Goal: Task Accomplishment & Management: Complete application form

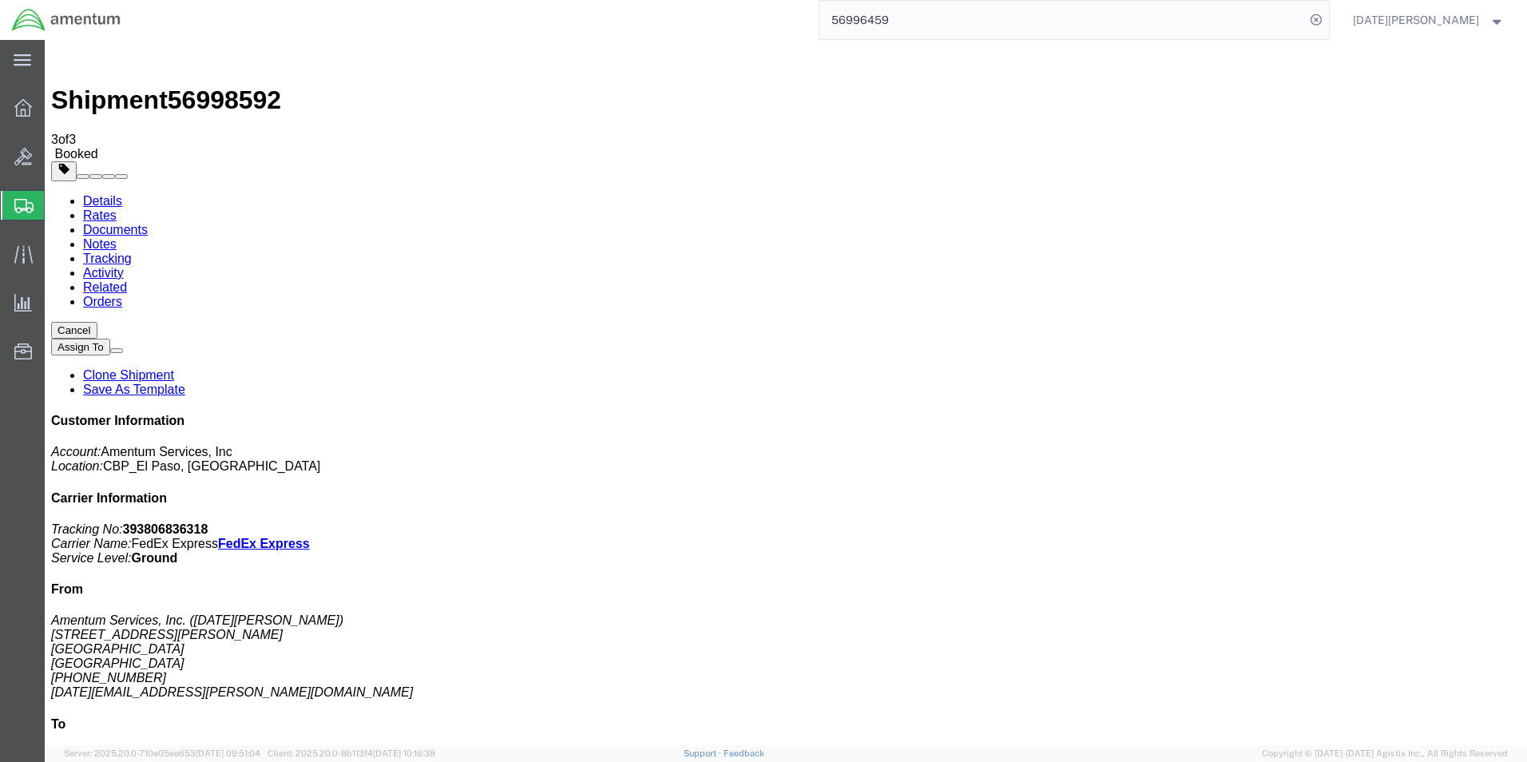
click at [0, 0] on span "Create from Template" at bounding box center [0, 0] width 0 height 0
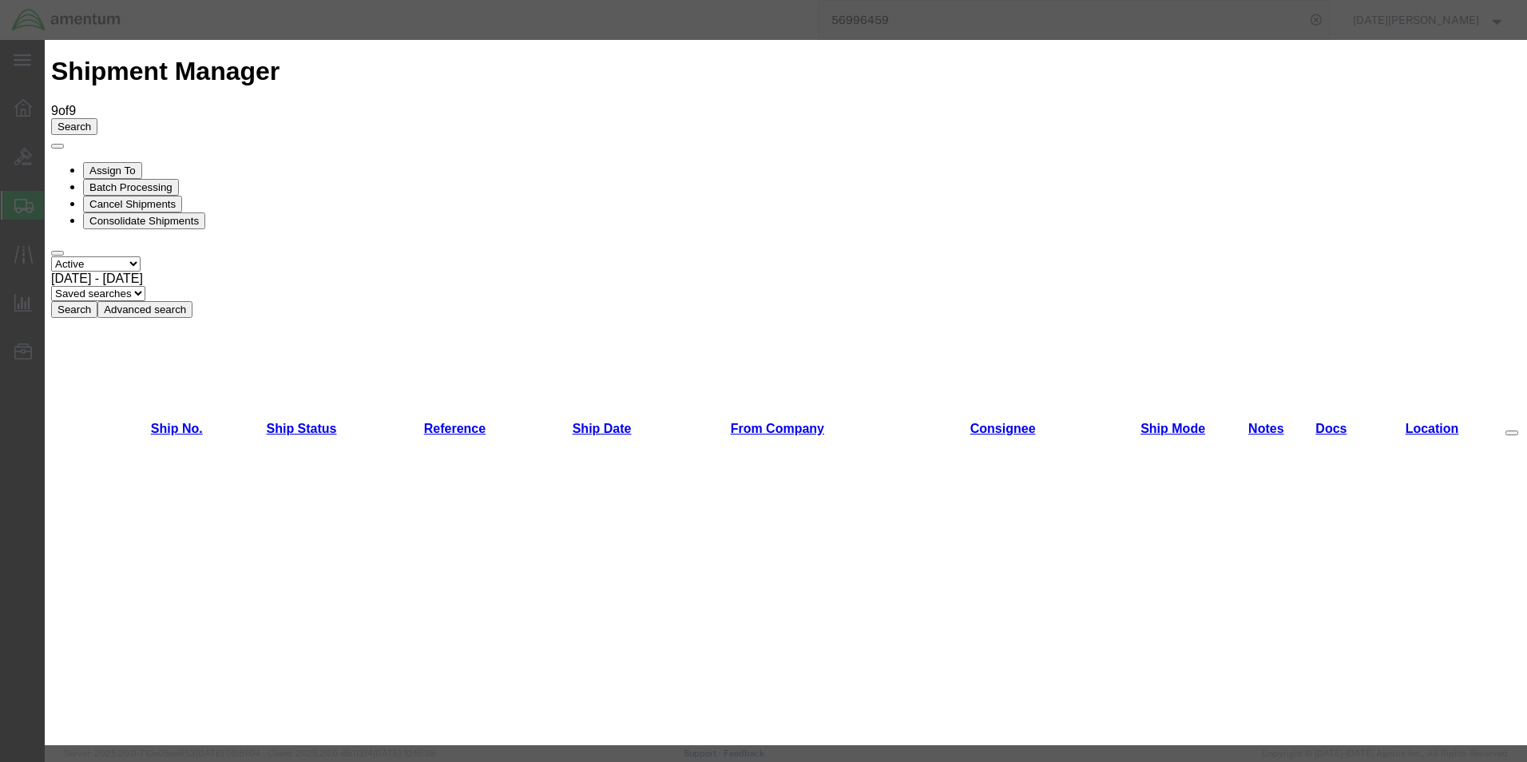
scroll to position [799, 0]
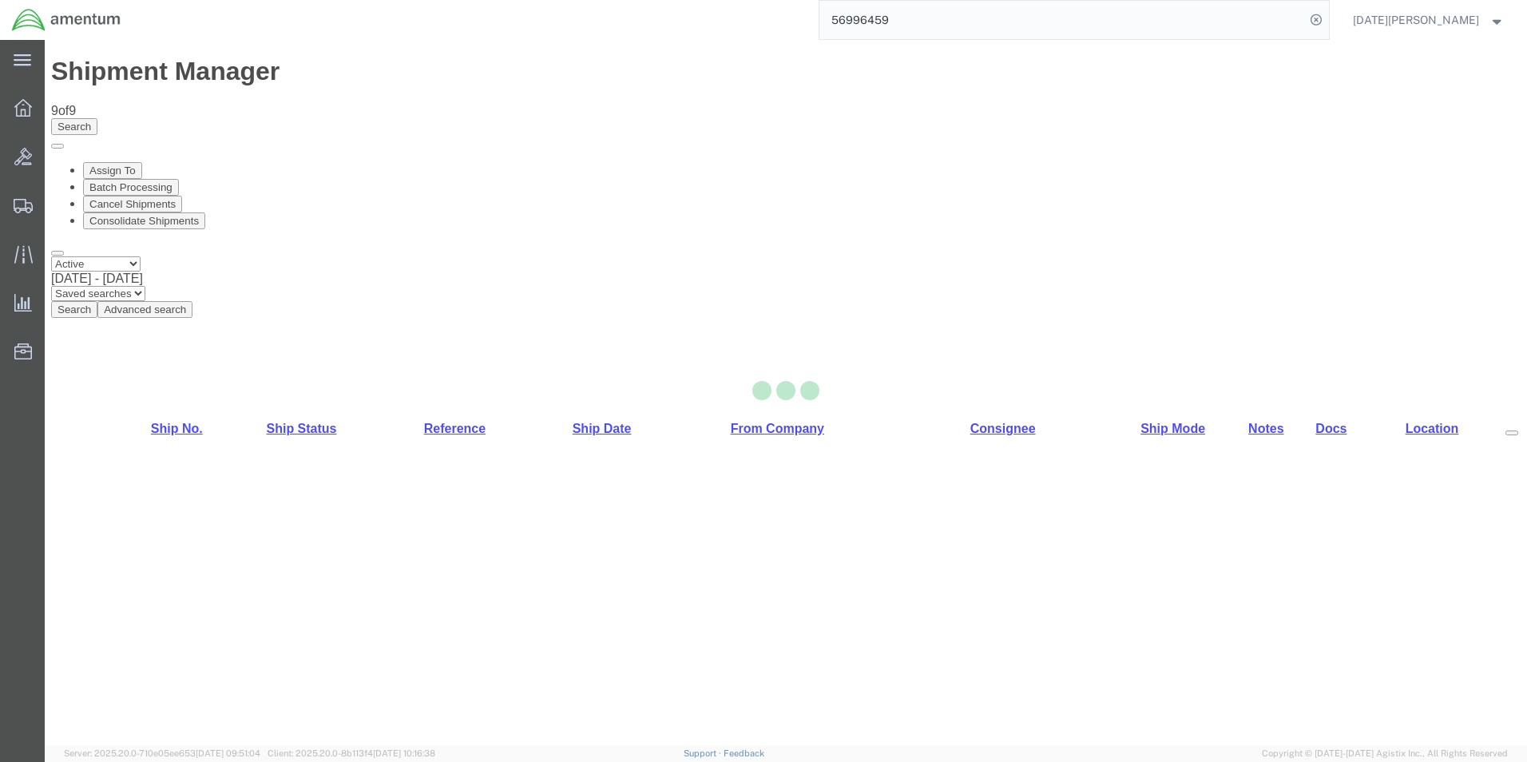
select select "49939"
select select "49920"
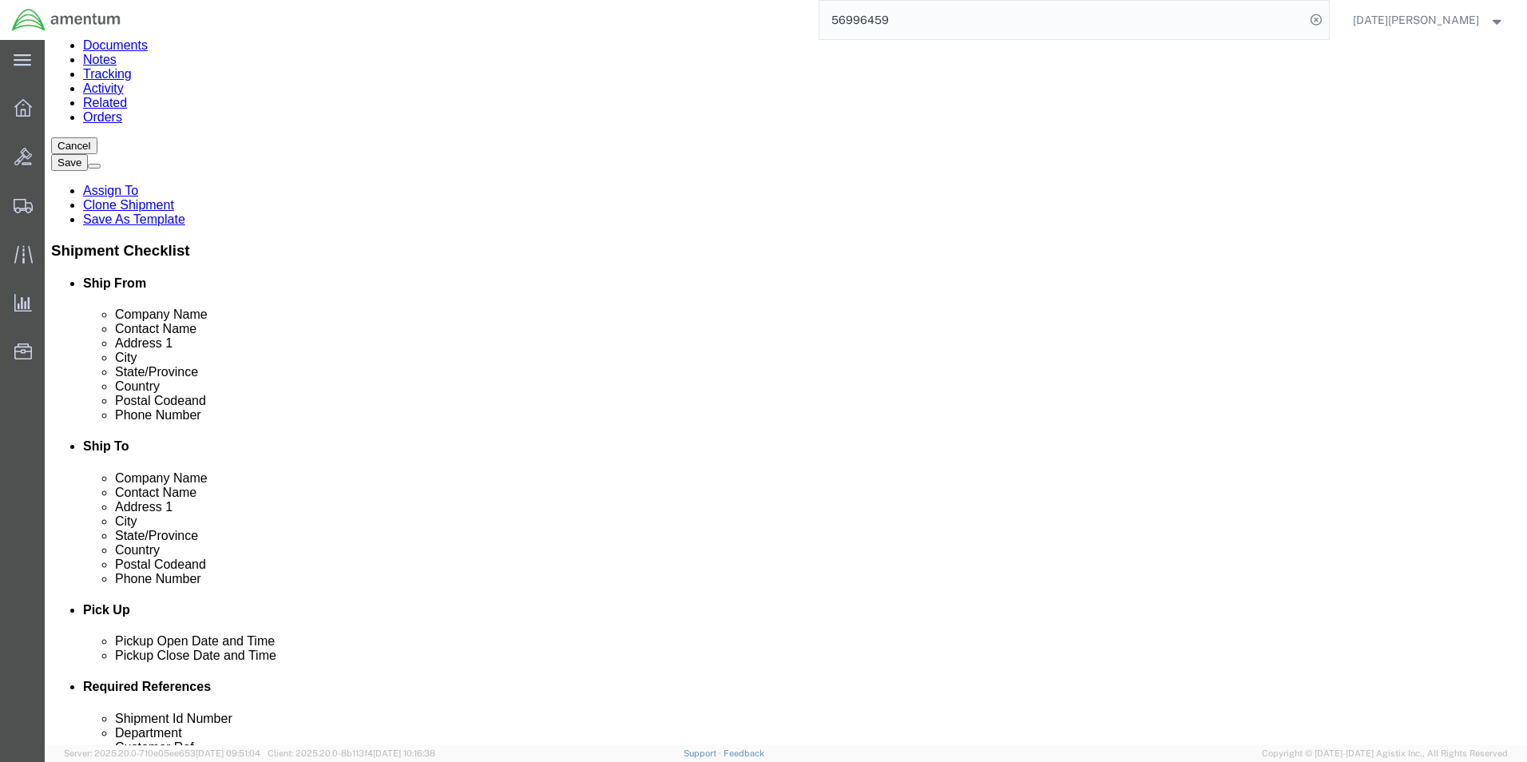
scroll to position [399, 0]
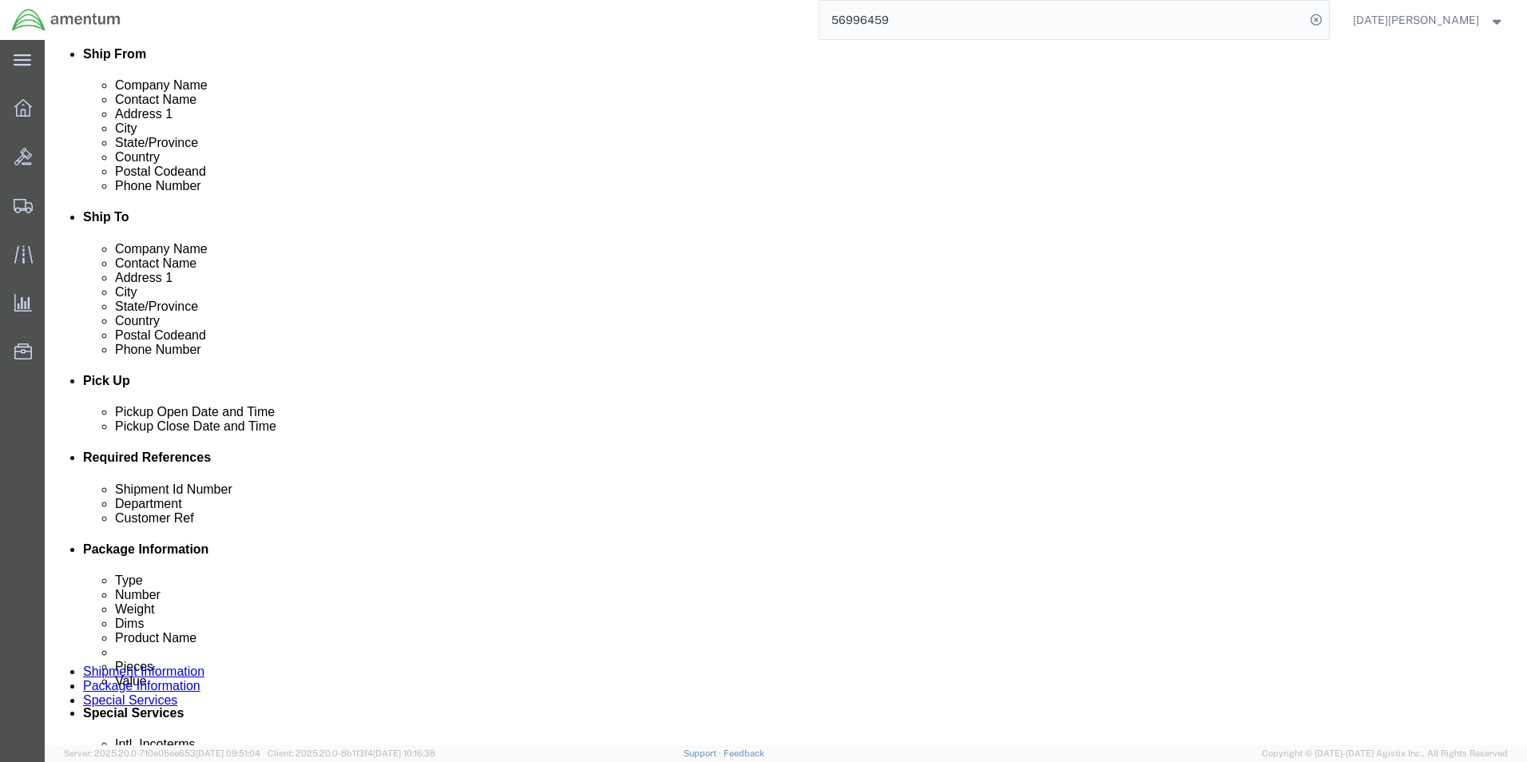
drag, startPoint x: 273, startPoint y: 584, endPoint x: 155, endPoint y: 585, distance: 118.2
click div "Shipment Id Number USAGE#"
type input "573-007265"
click input "USAGE#"
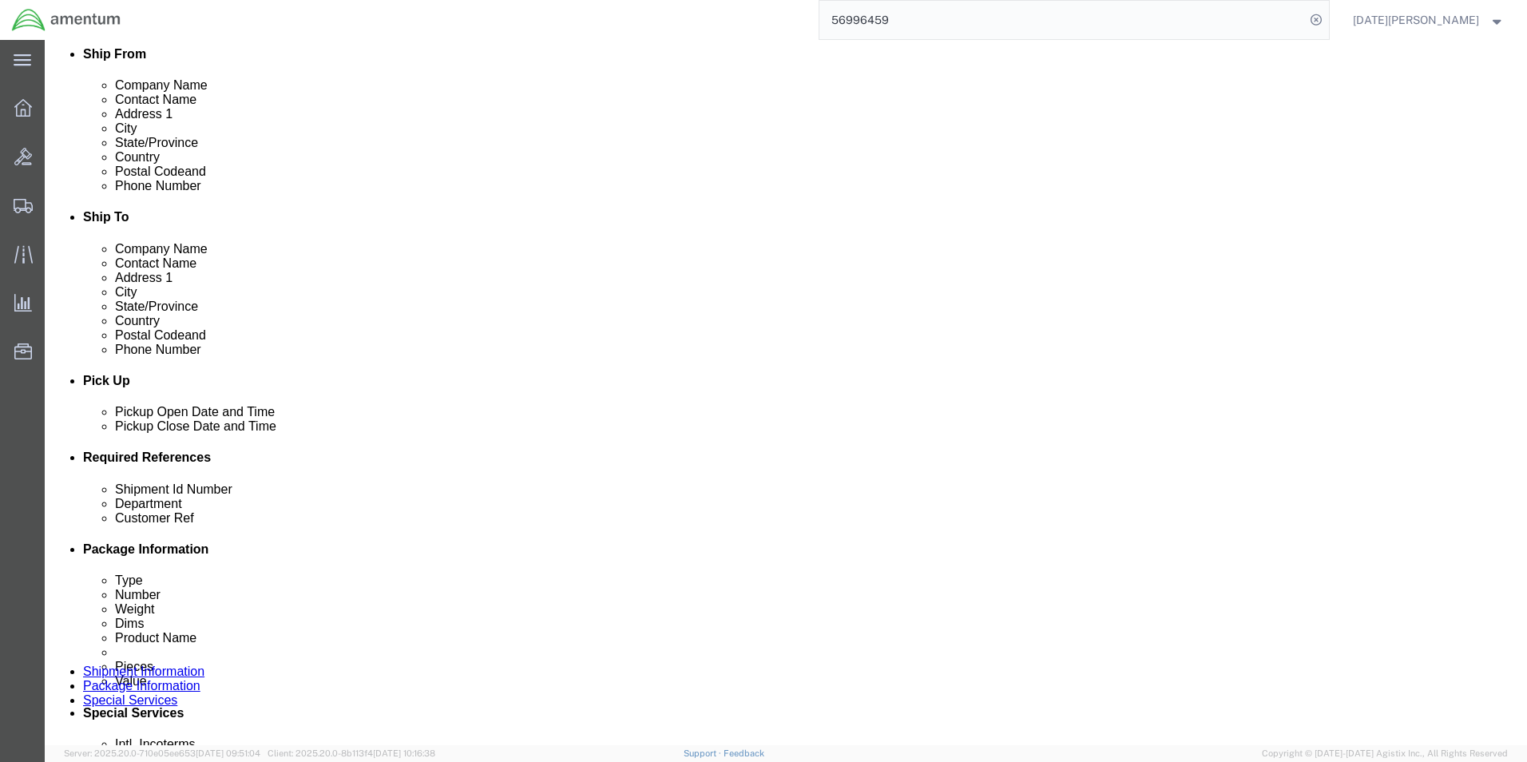
click input "USAGE#"
paste input "573-007265"
type input "573-007265"
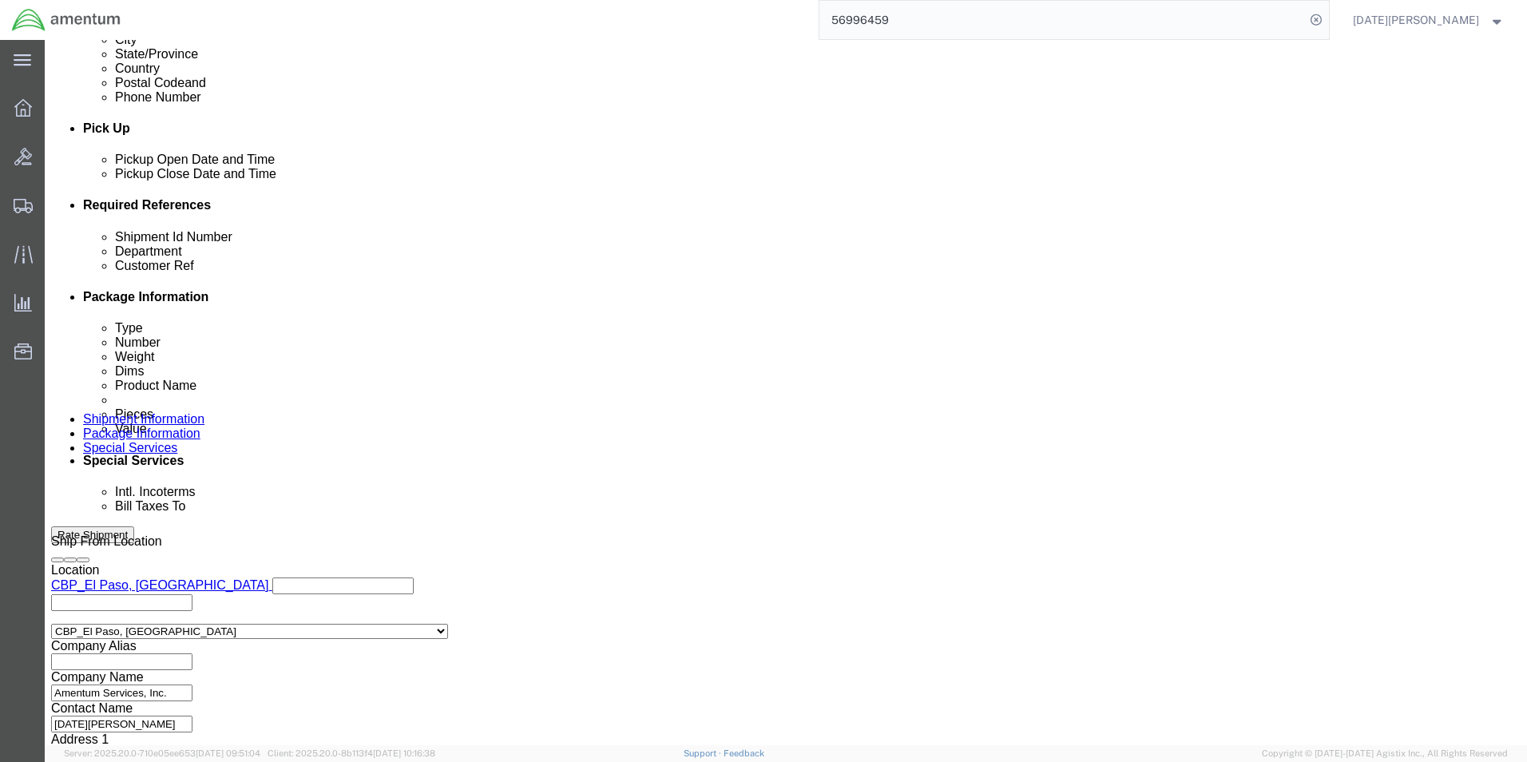
scroll to position [666, 0]
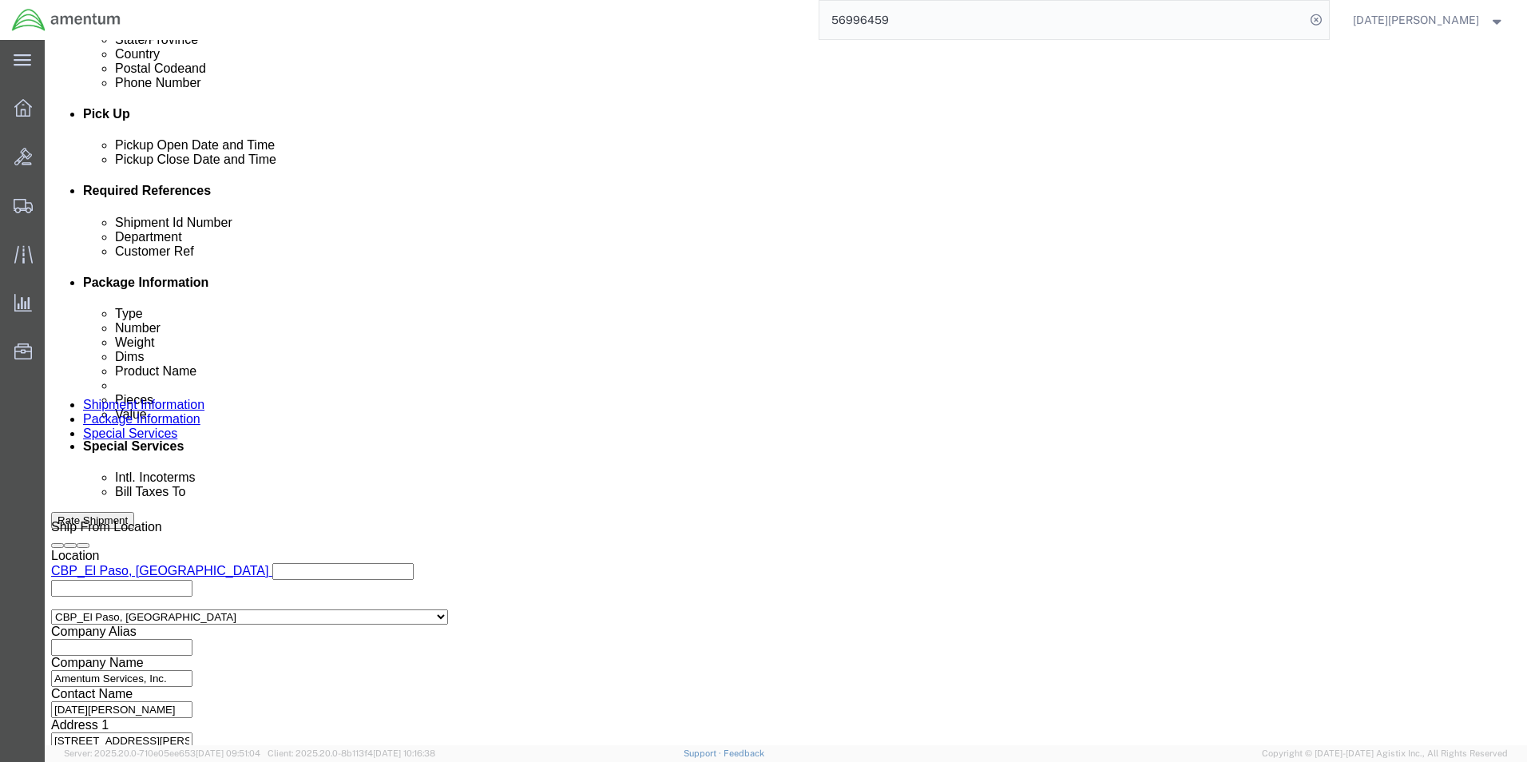
click button "Continue"
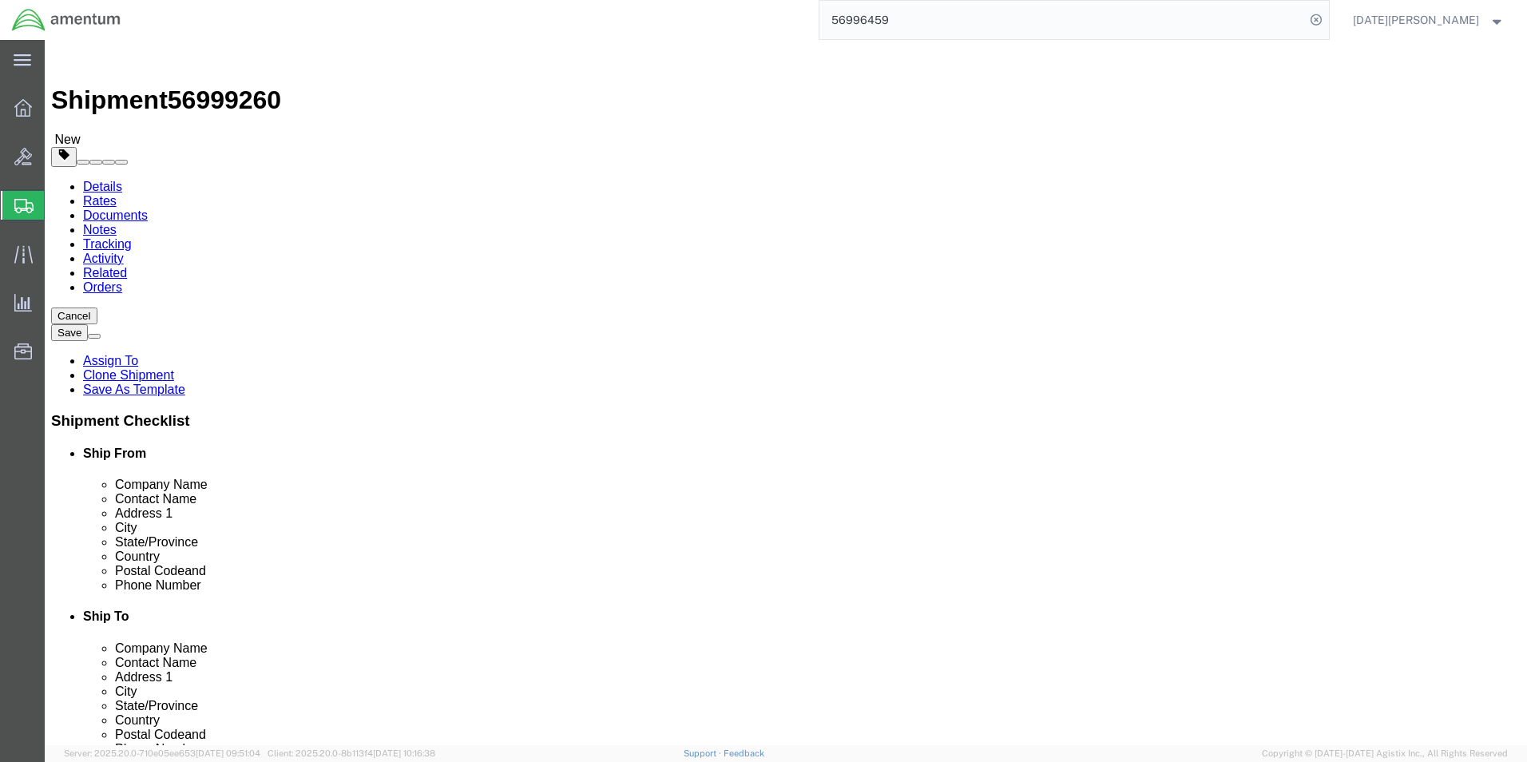
click input "8.00"
type input "18"
type input "12"
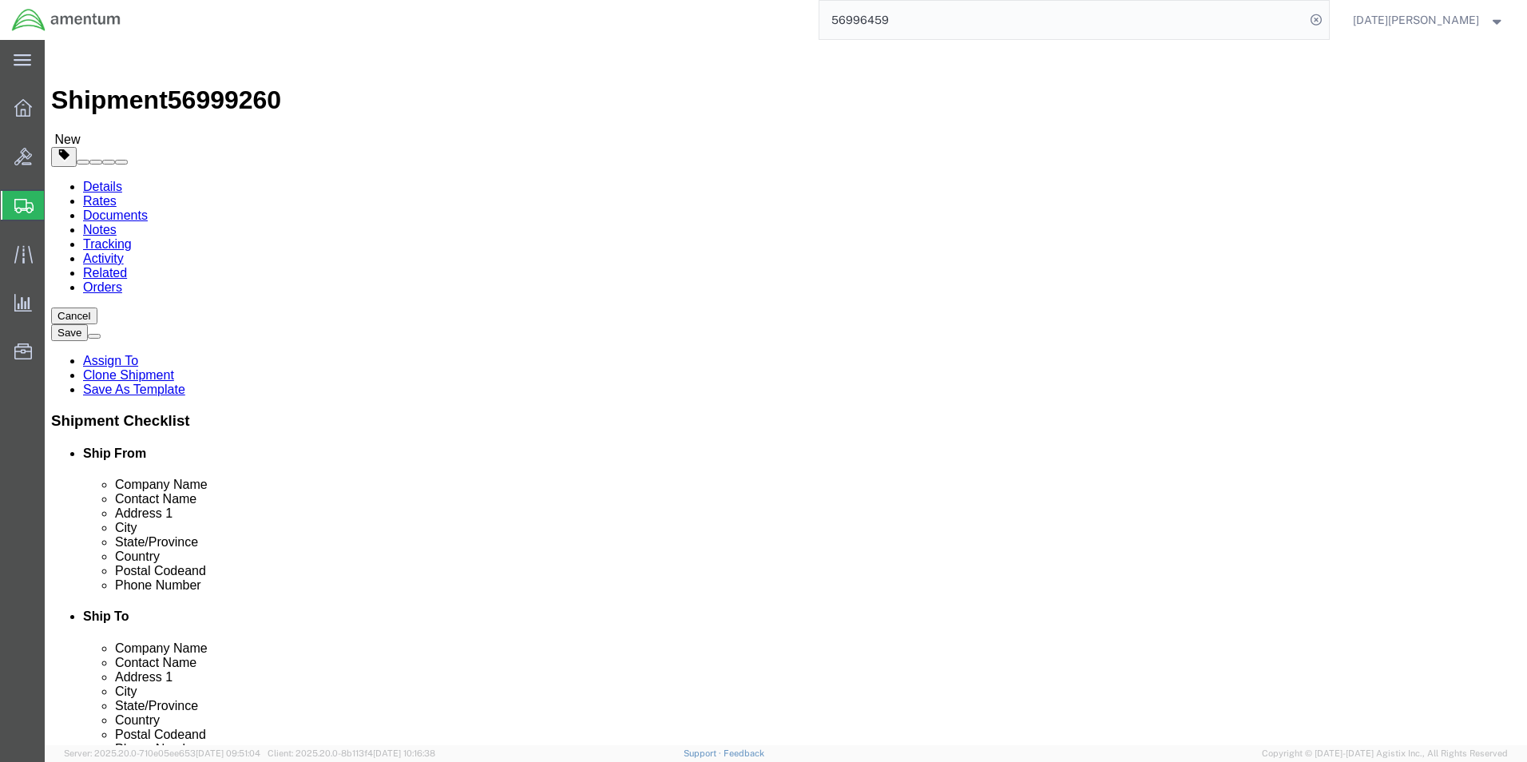
type input "9"
click dd "60.00 USD"
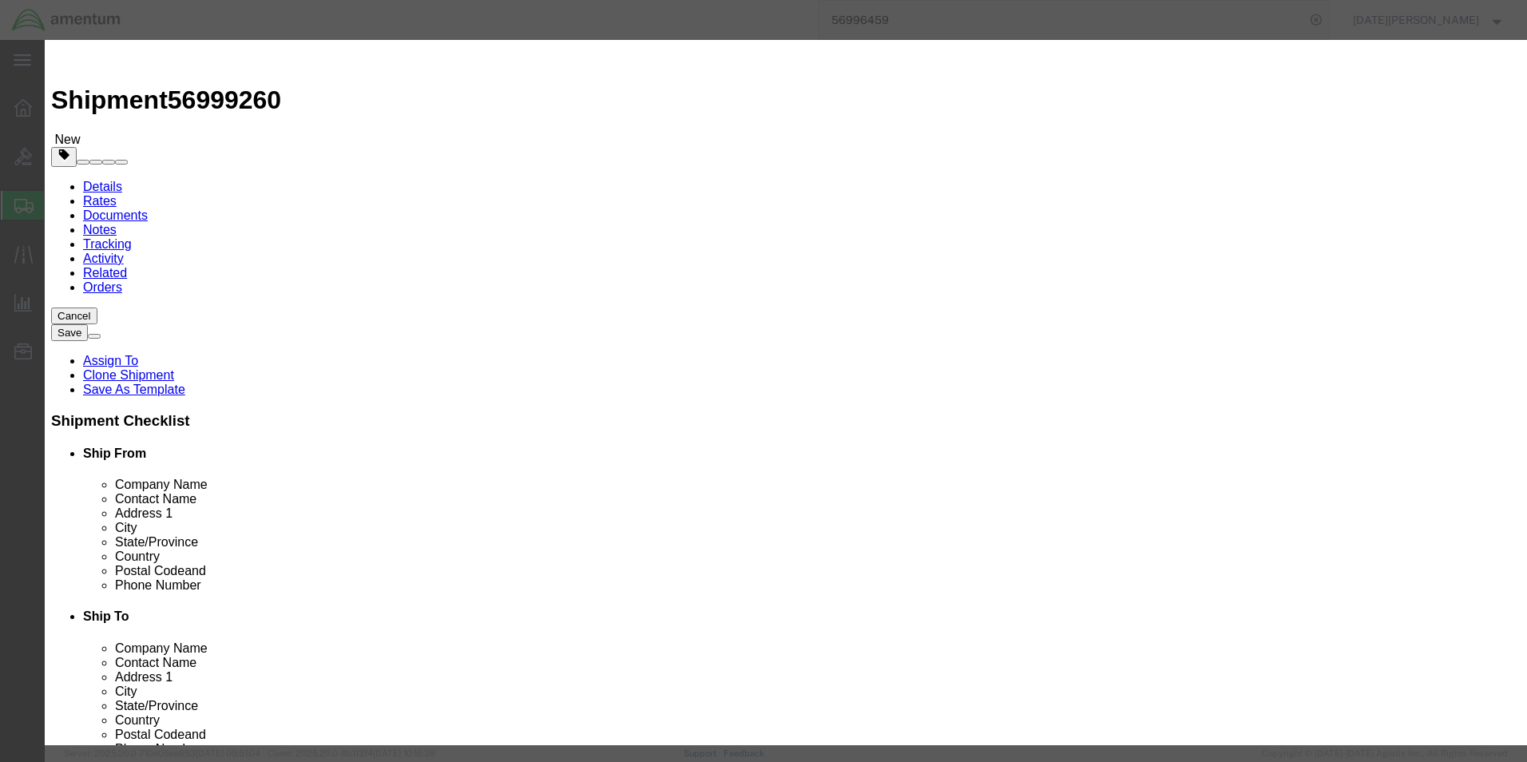
click input "PAINT BRUSHES"
type input "MOVING MAP"
type input "1"
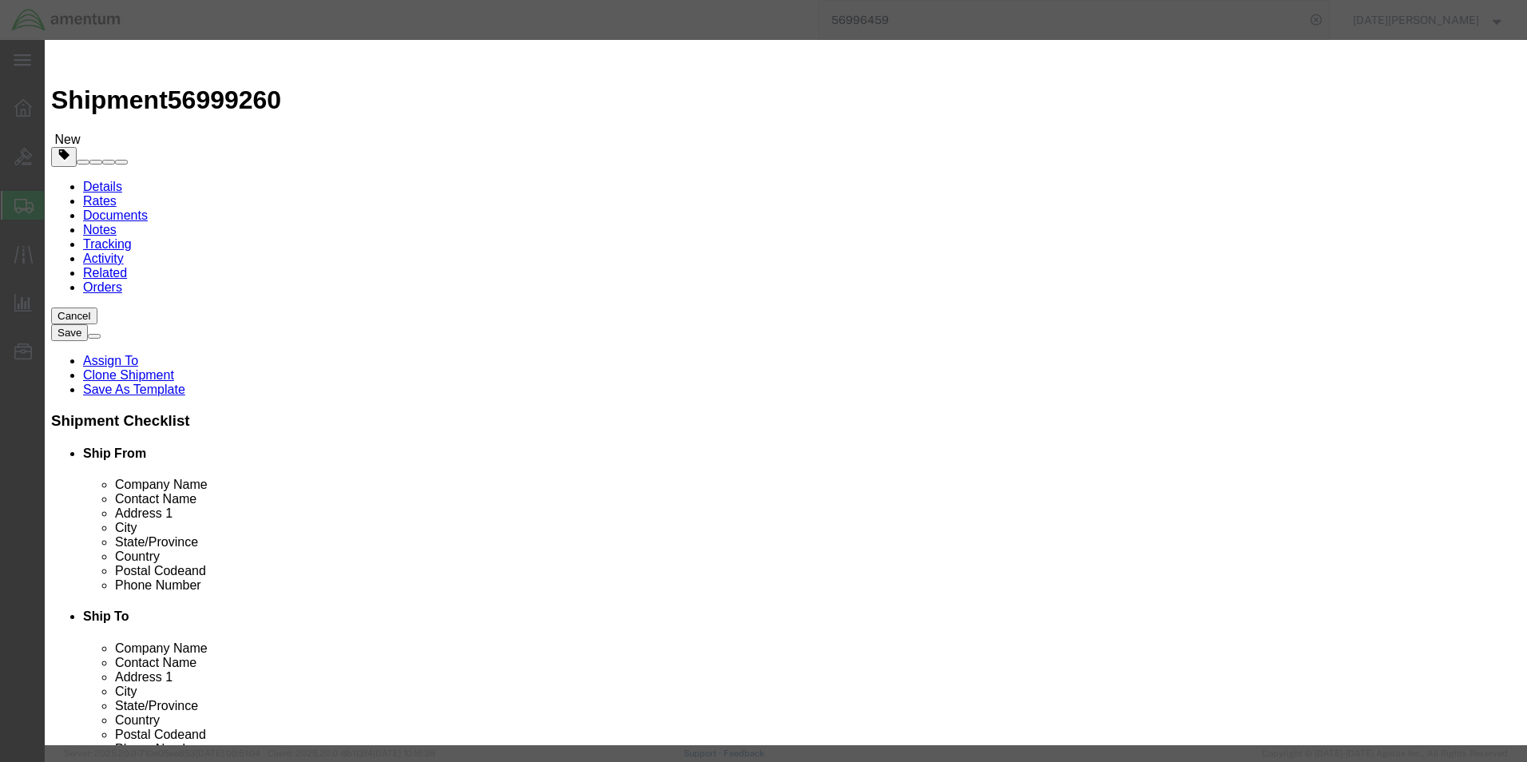
type input "5"
type input "5000"
select select "USD"
click div "Save & Add Another Save & Close Close"
click button "Save & Close"
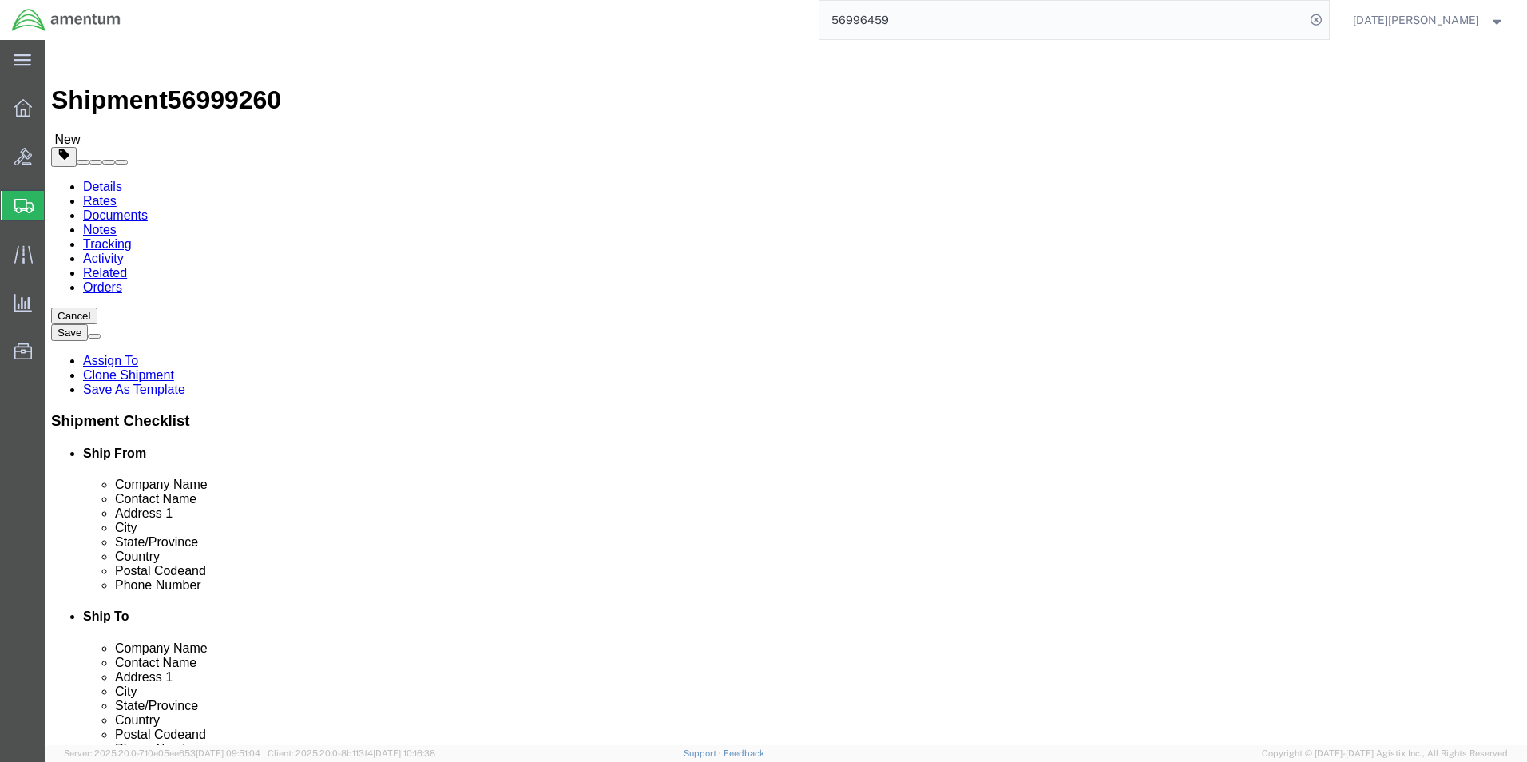
drag, startPoint x: 1340, startPoint y: 720, endPoint x: 1296, endPoint y: 679, distance: 60.5
click button "Rate Shipment"
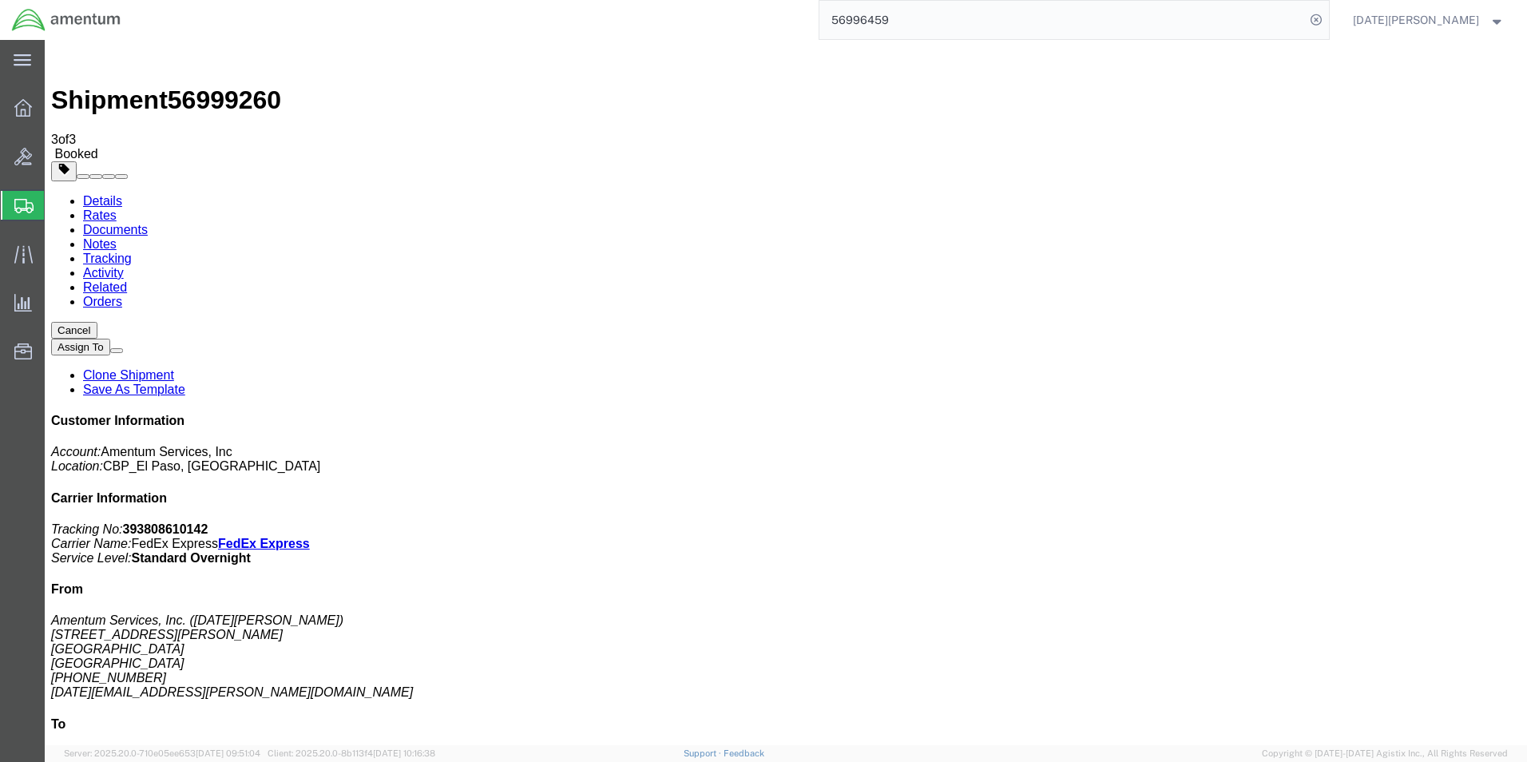
click at [0, 0] on span "Create from Template" at bounding box center [0, 0] width 0 height 0
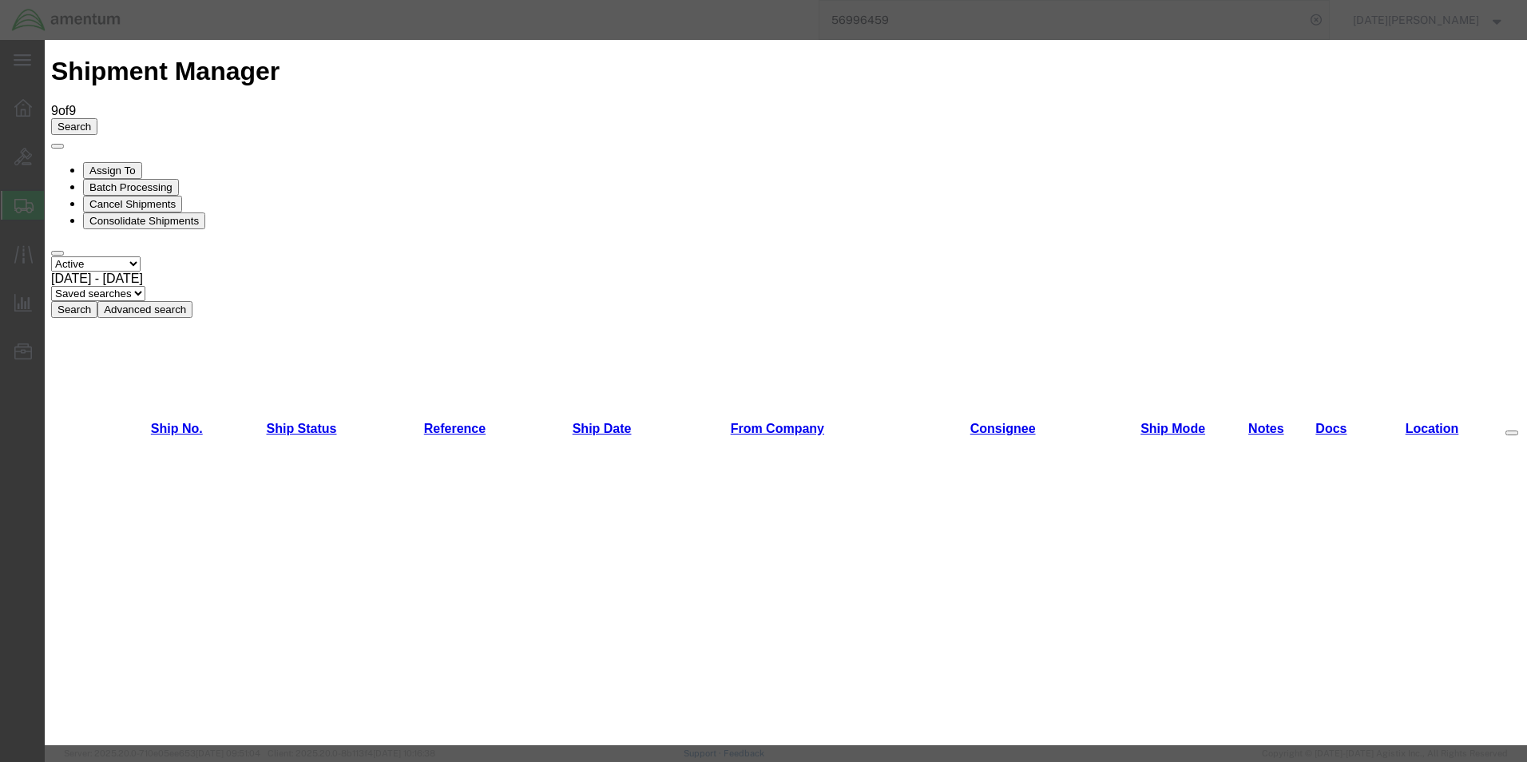
scroll to position [799, 0]
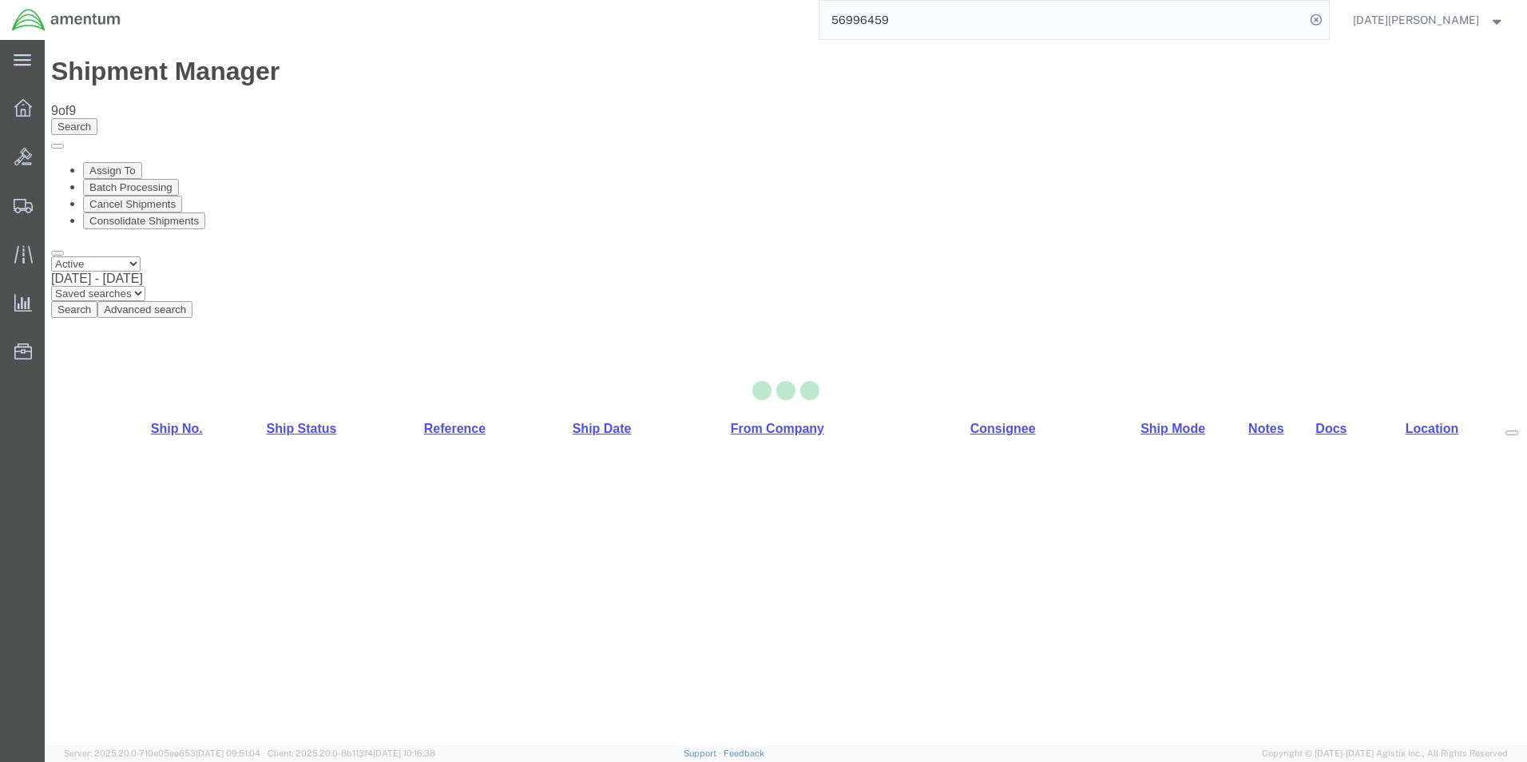
select select "49939"
select select "49921"
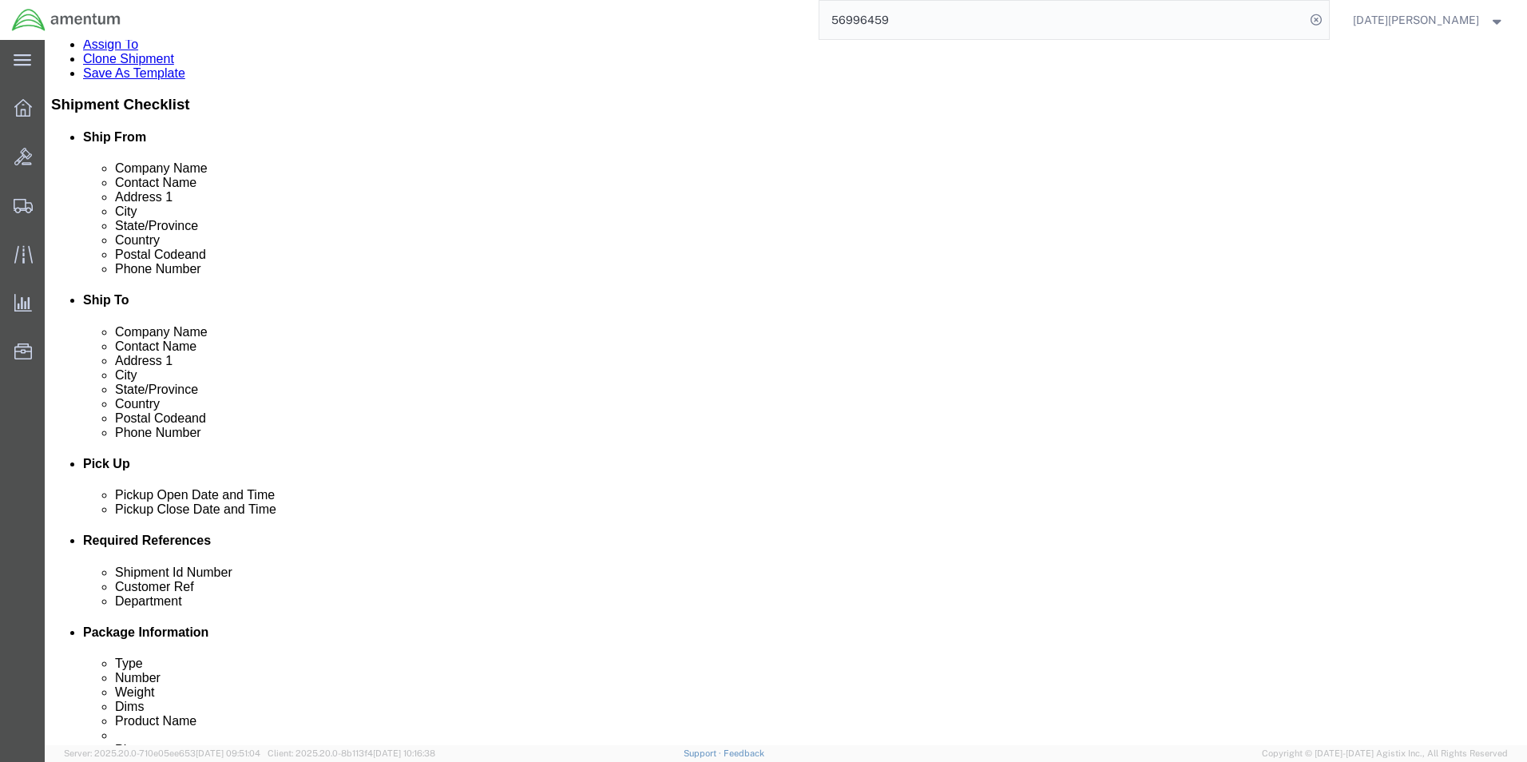
scroll to position [559, 0]
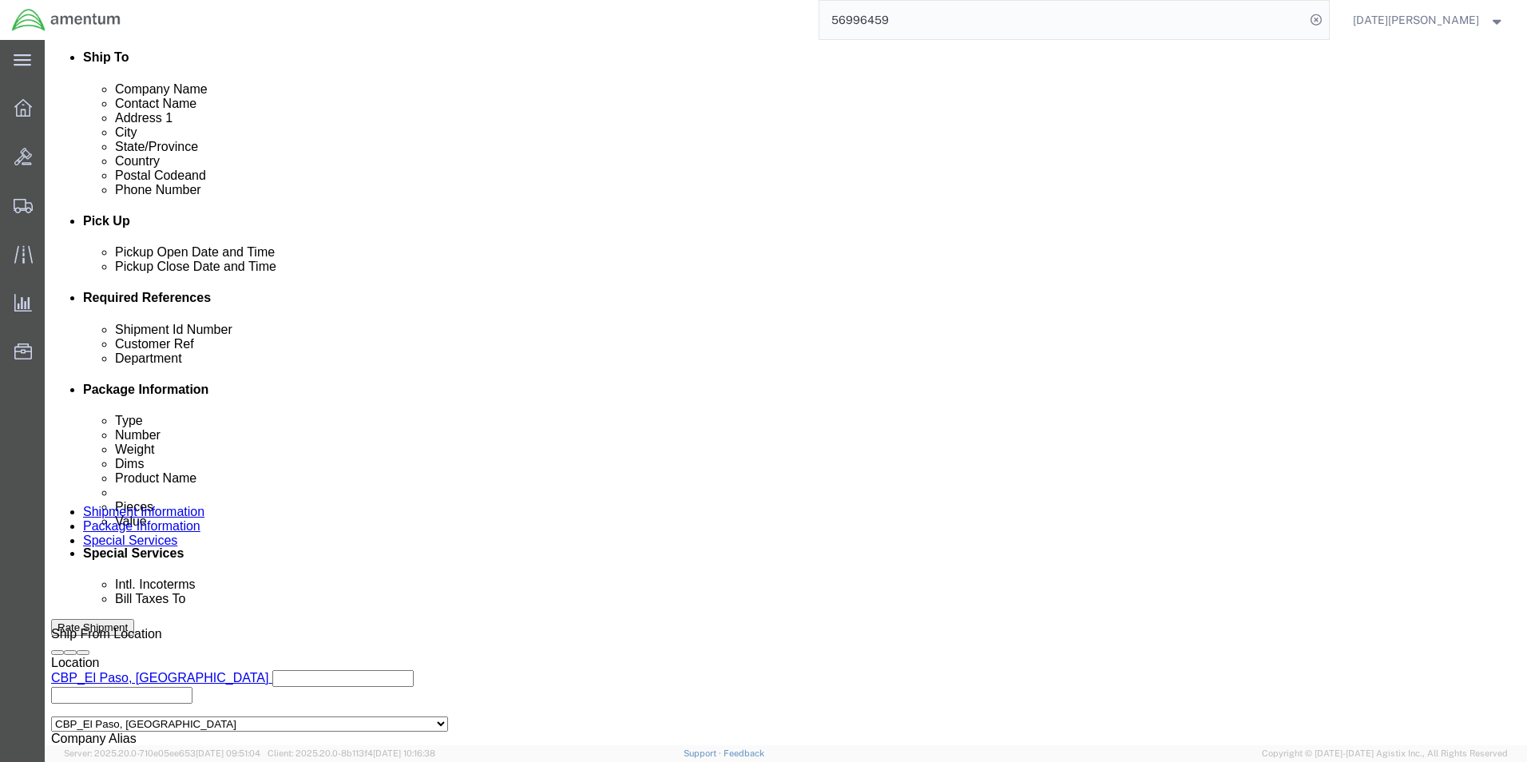
click input "text"
type input "513-006890"
paste input "513-006890"
type input "513-006890"
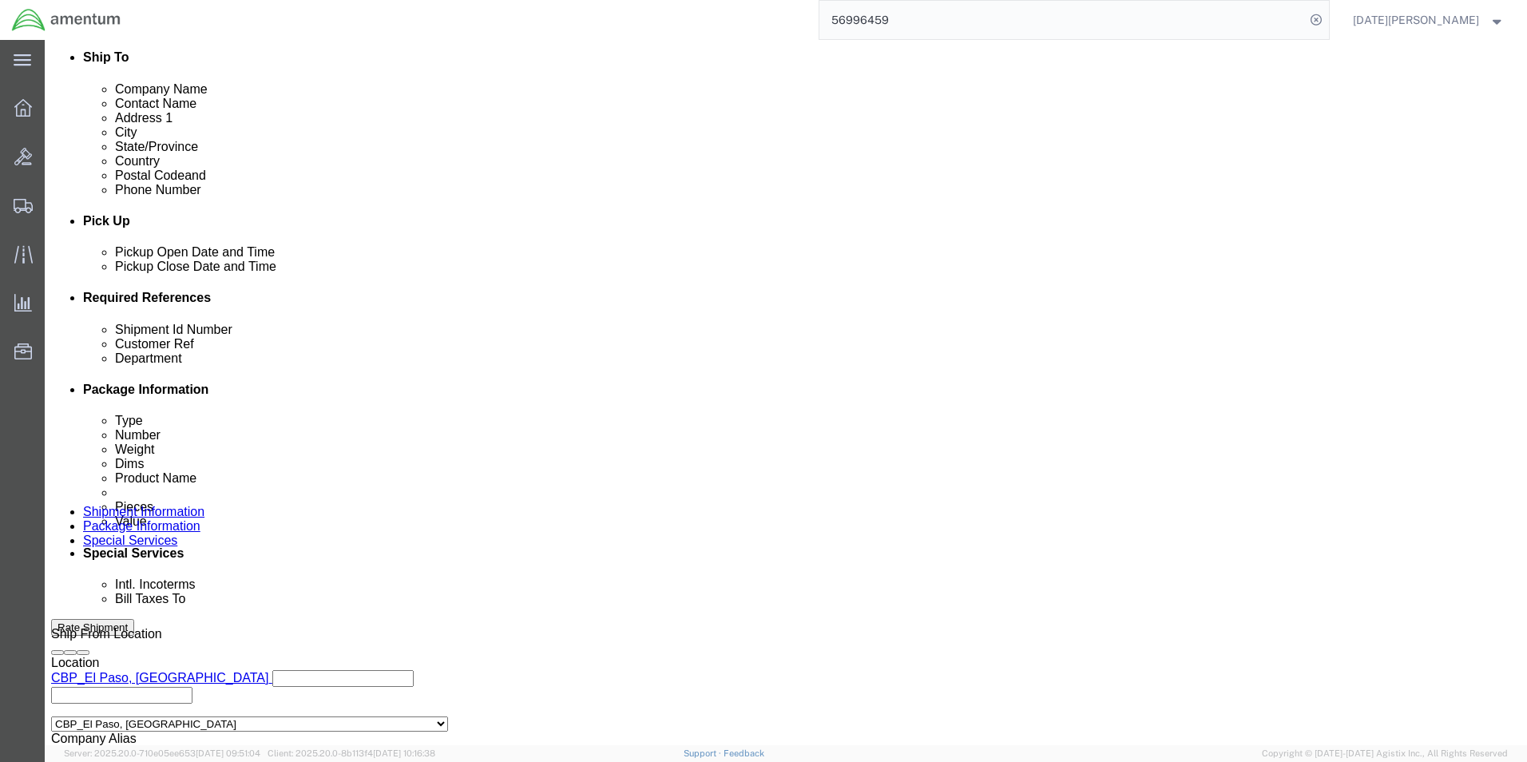
type input "CBP"
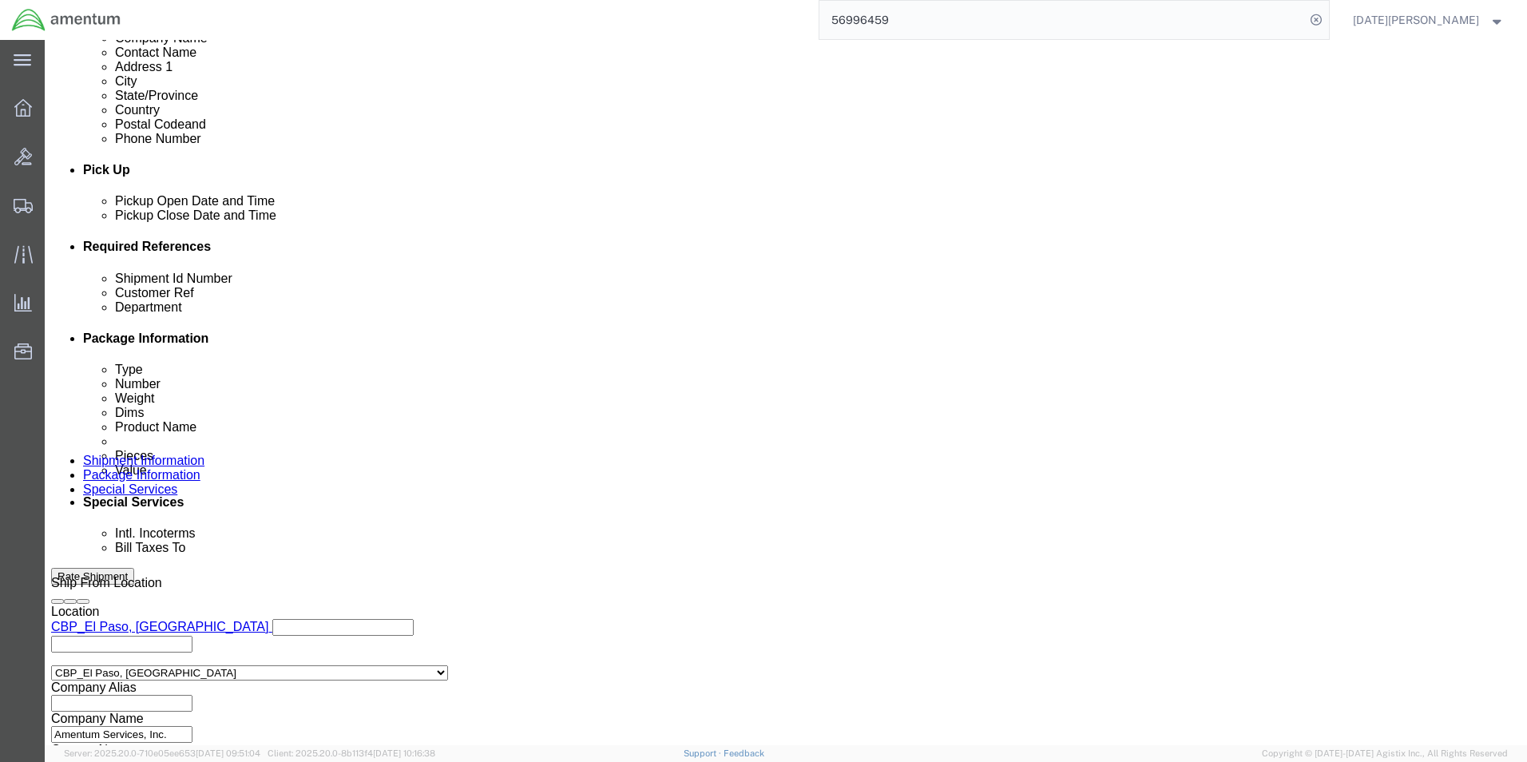
scroll to position [666, 0]
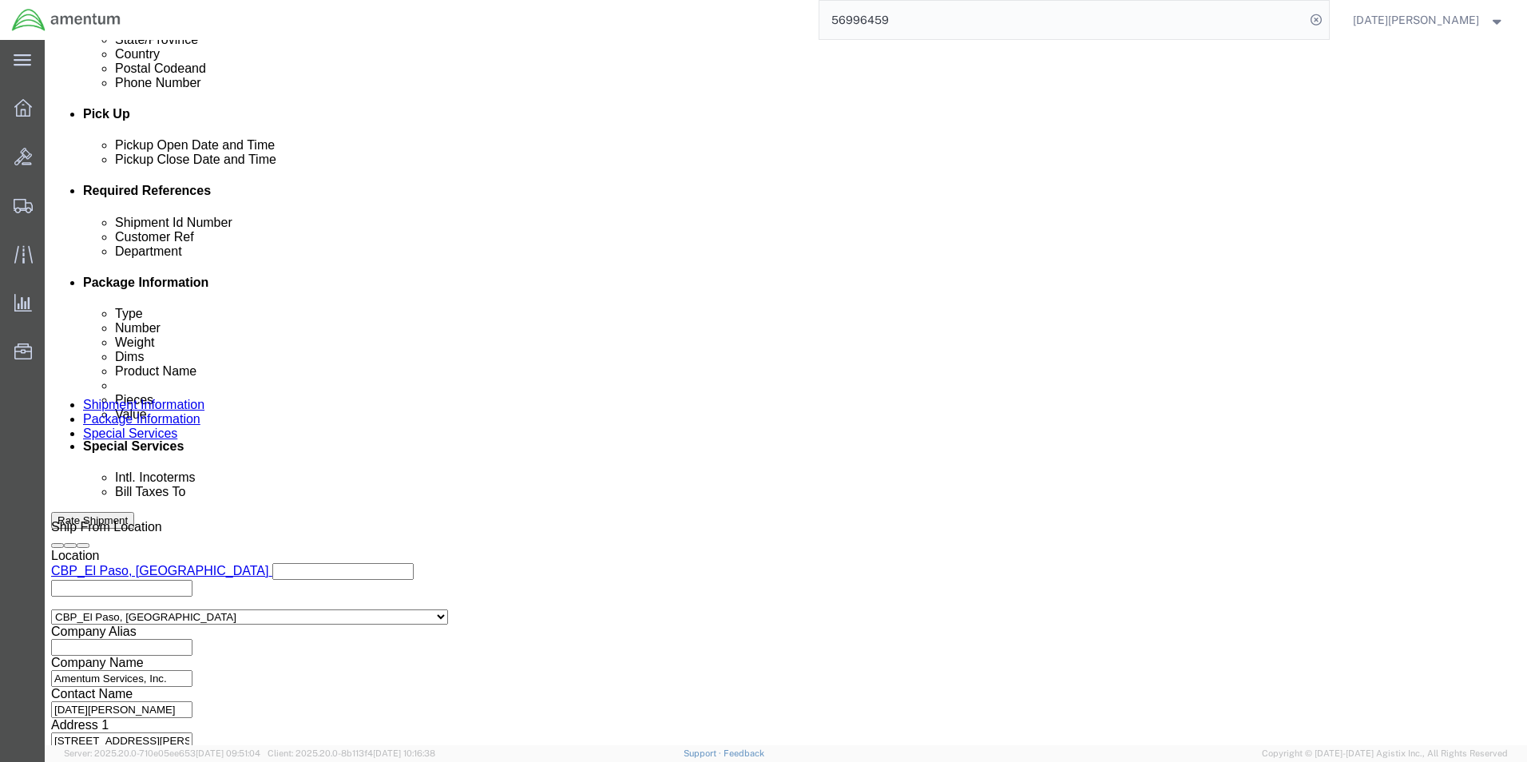
click div "Previous Continue"
click button "Continue"
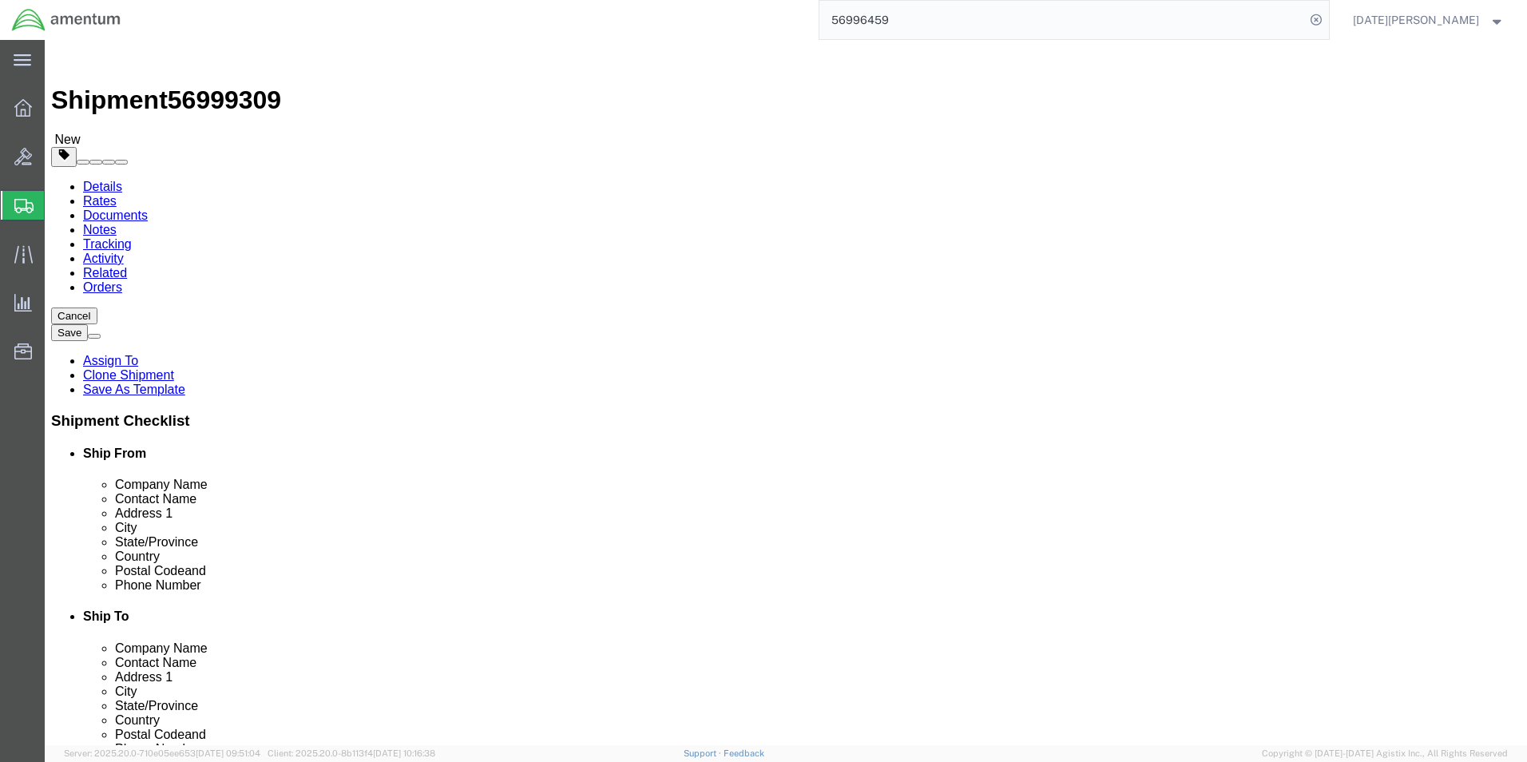
select select "YRPK"
click input "text"
type input "36"
type input "12"
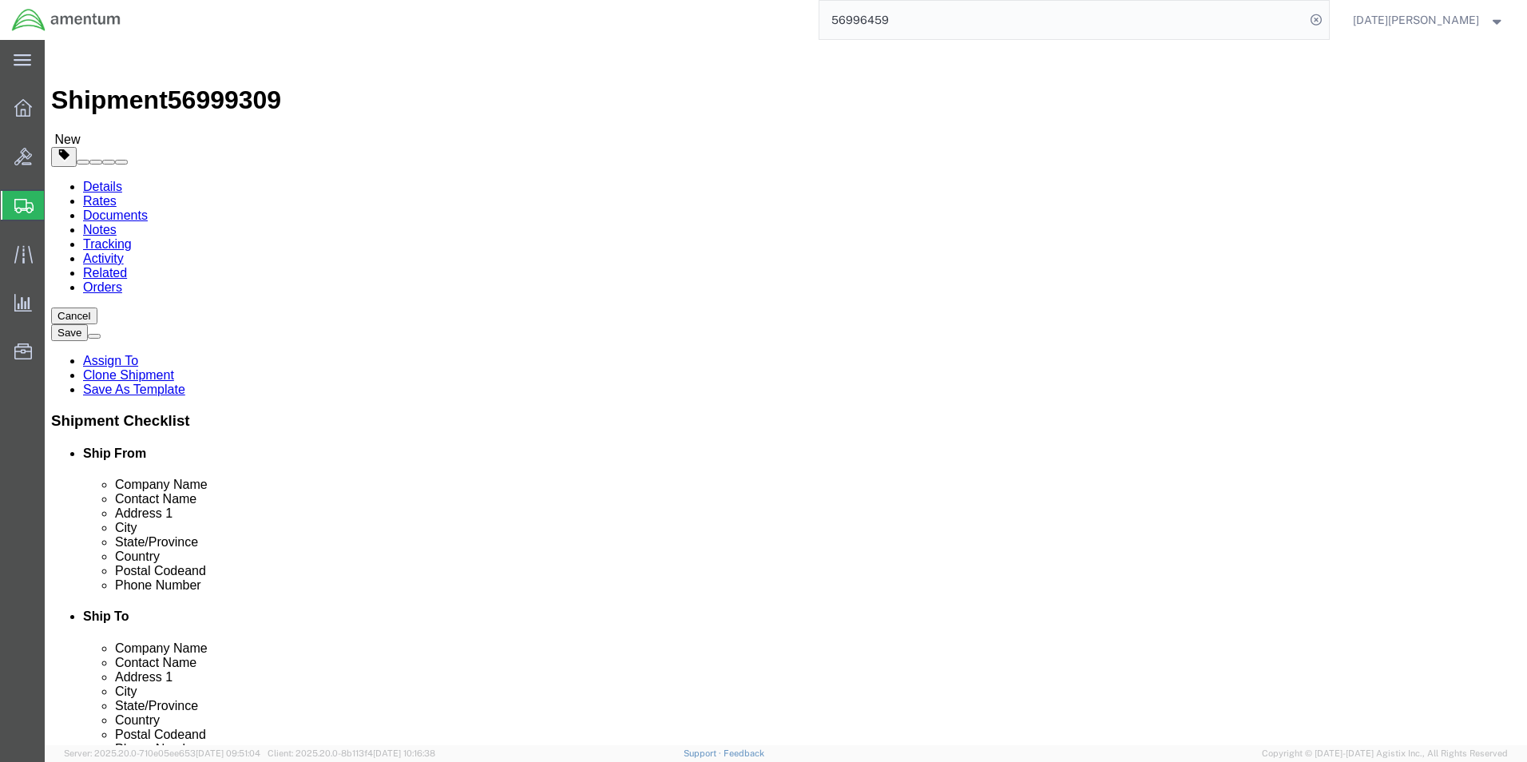
type input "36"
click link "Add Content"
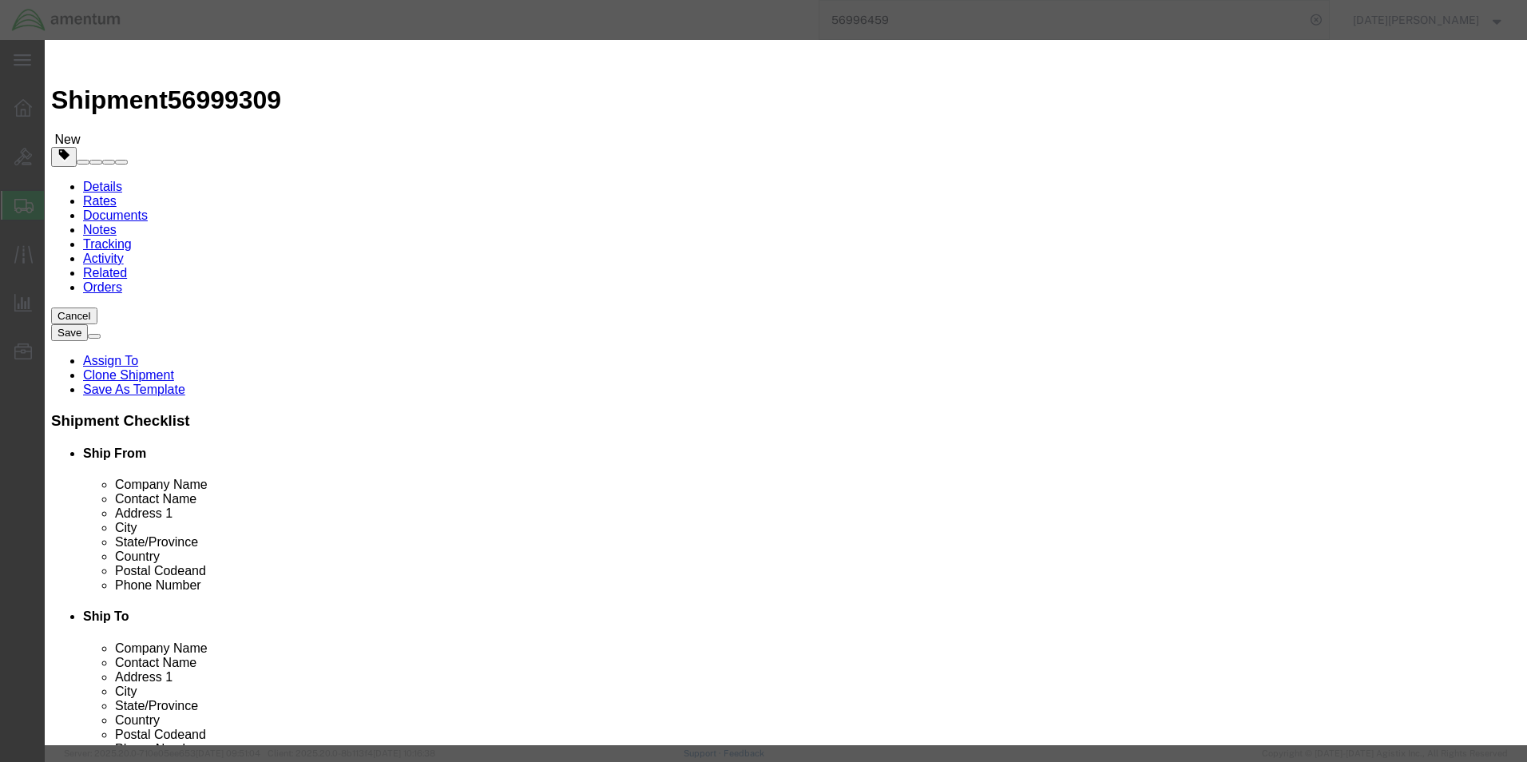
click input "text"
type input "ACCUMULATOR"
type input "1"
type input "5000"
select select "USD"
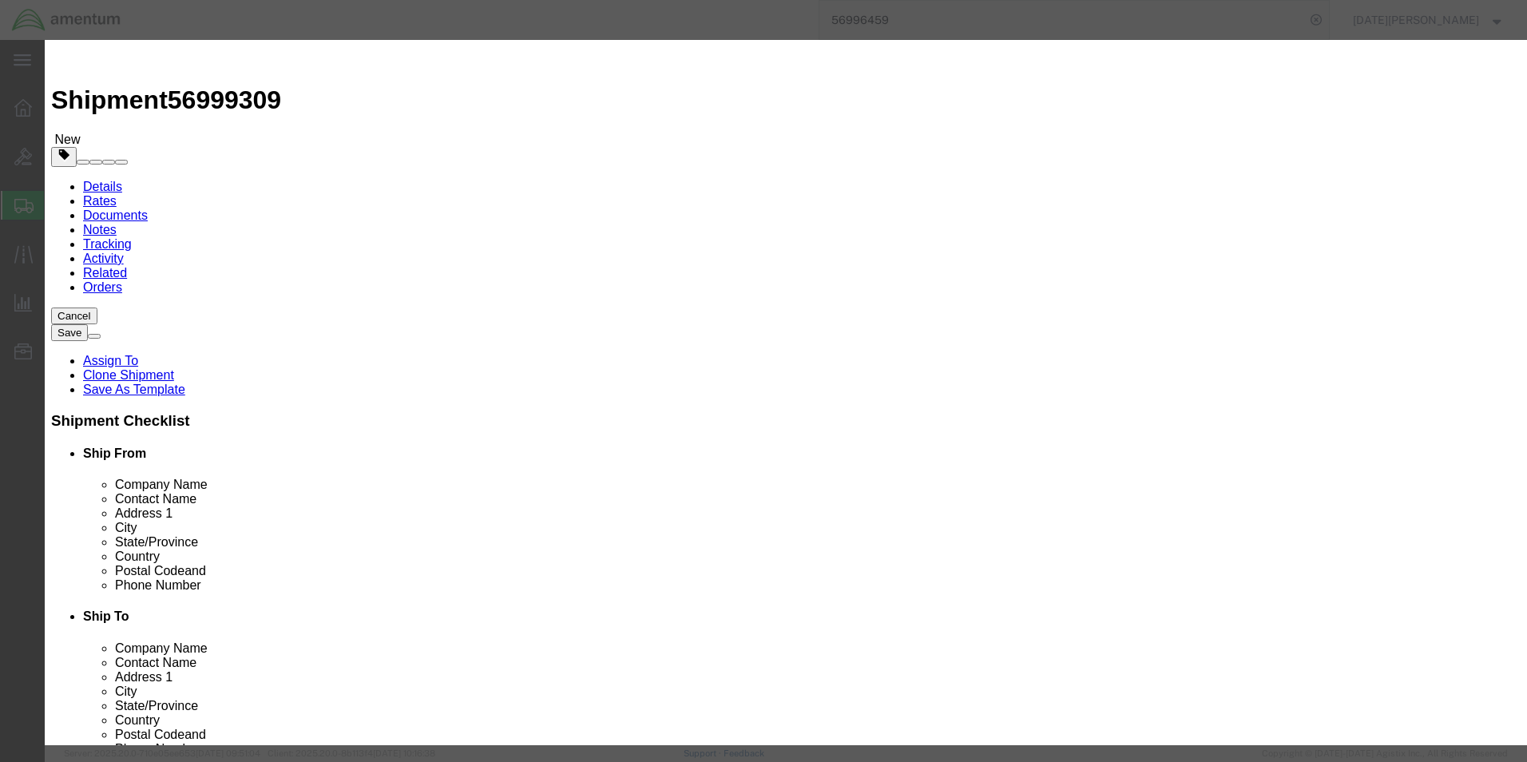
click button "Save & Close"
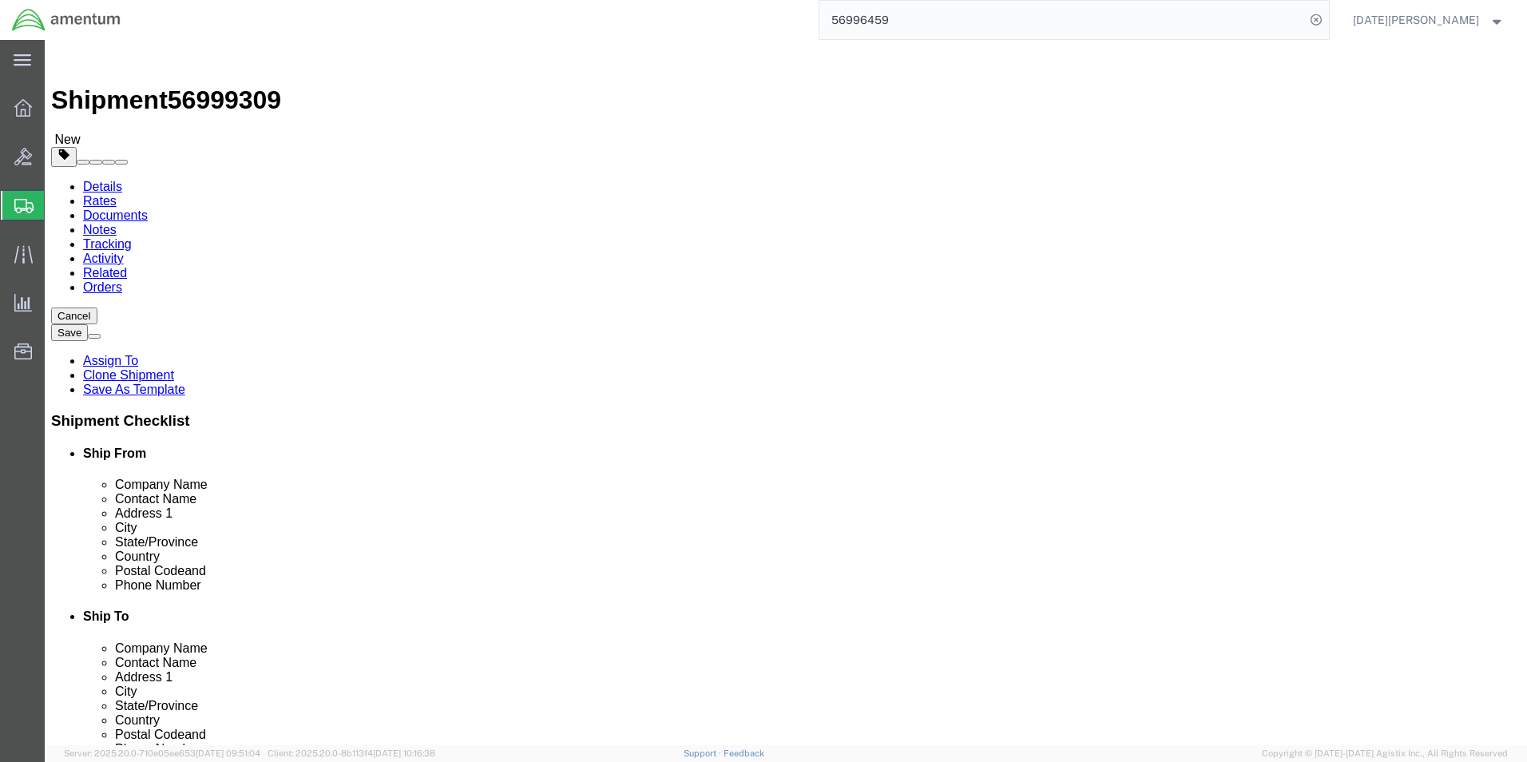
click button "Rate Shipment"
